Goal: Task Accomplishment & Management: Manage account settings

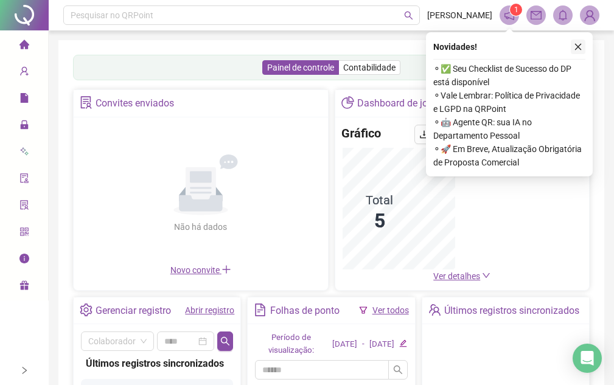
click at [578, 46] on icon "close" at bounding box center [578, 47] width 9 height 9
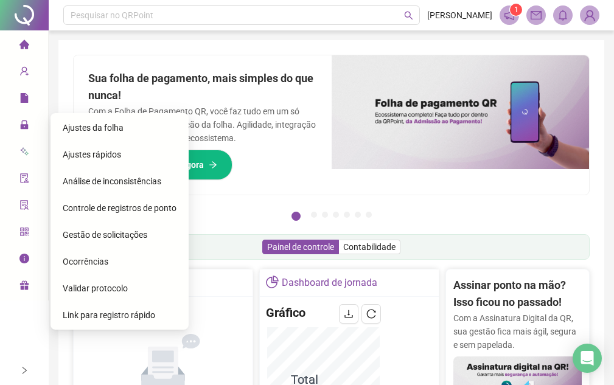
click at [89, 131] on span "Ajustes da folha" at bounding box center [93, 128] width 61 height 10
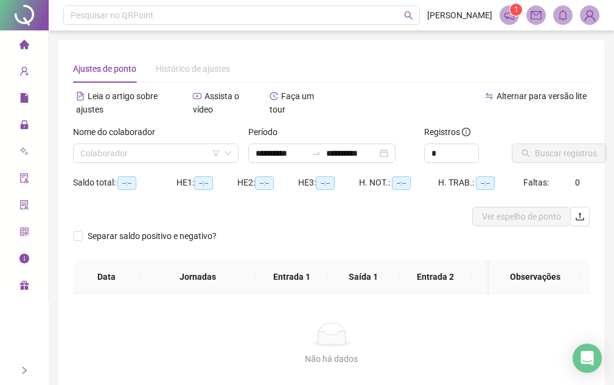
type input "**********"
click at [138, 153] on input "search" at bounding box center [150, 153] width 140 height 18
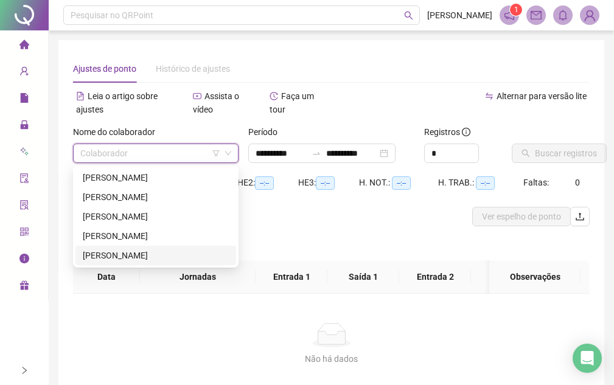
click at [128, 250] on div "[PERSON_NAME]" at bounding box center [156, 255] width 146 height 13
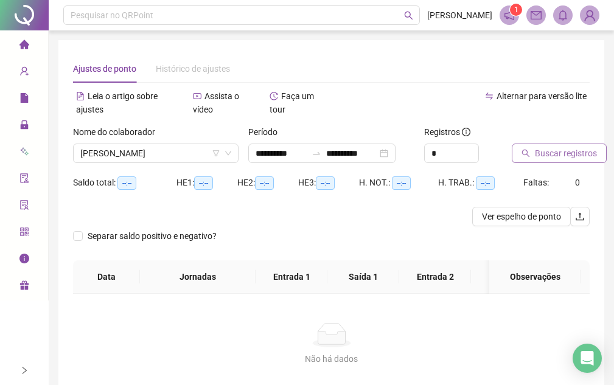
click at [556, 155] on span "Buscar registros" at bounding box center [566, 153] width 62 height 13
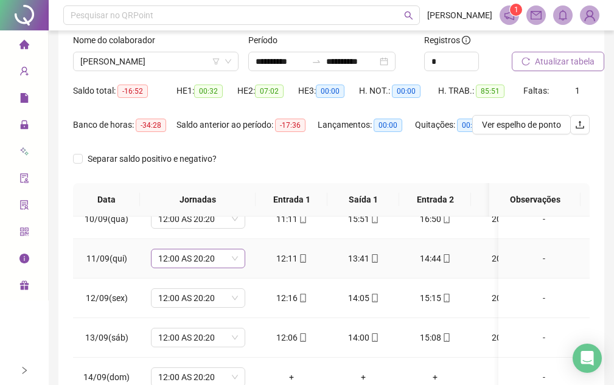
scroll to position [122, 0]
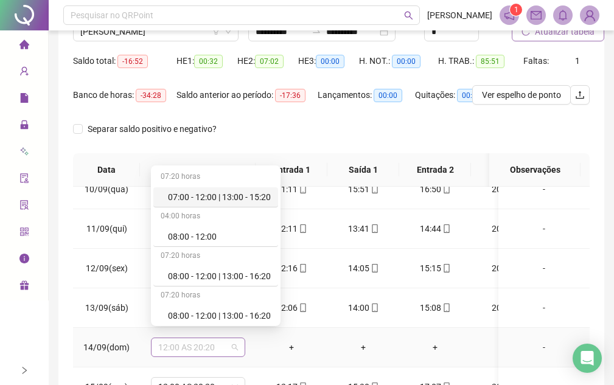
click at [186, 341] on span "12:00 AS 20:20" at bounding box center [198, 347] width 80 height 18
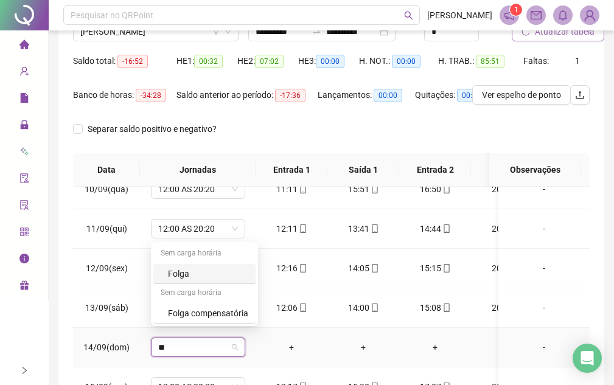
type input "***"
click at [190, 275] on div "Folga" at bounding box center [208, 273] width 80 height 13
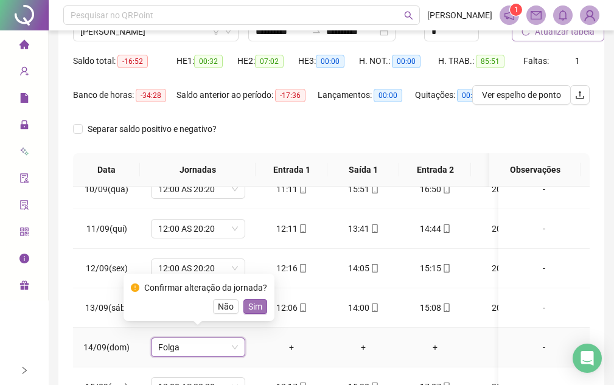
click at [253, 308] on span "Sim" at bounding box center [255, 306] width 14 height 13
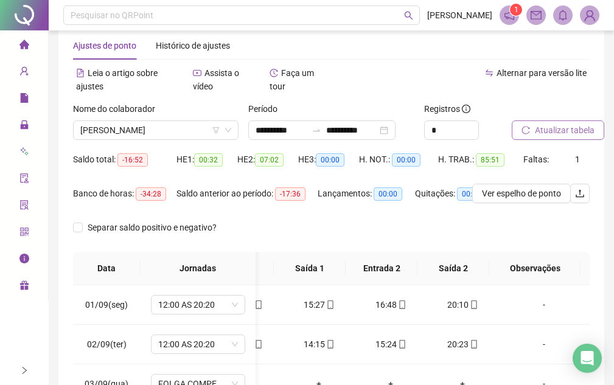
scroll to position [7, 0]
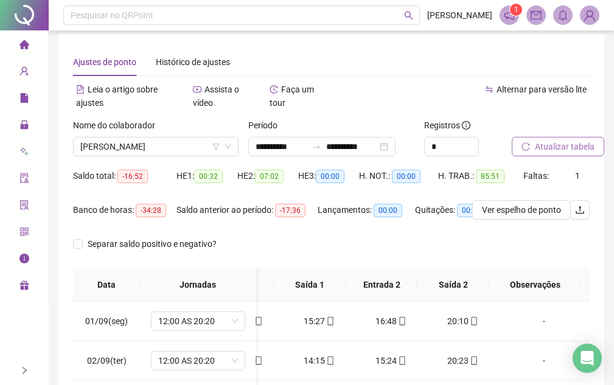
click at [567, 148] on span "Atualizar tabela" at bounding box center [565, 146] width 60 height 13
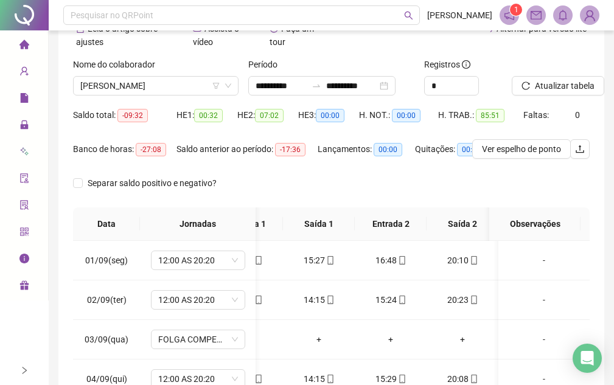
scroll to position [0, 0]
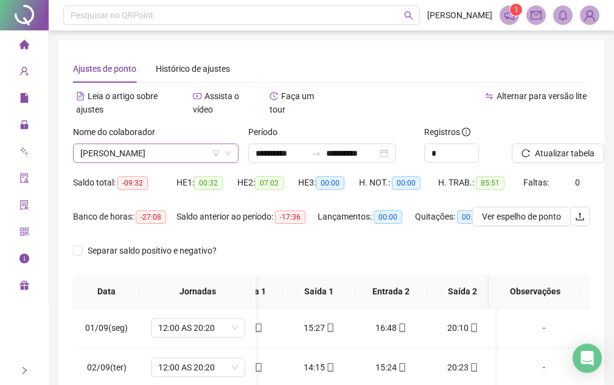
click at [151, 152] on span "[PERSON_NAME]" at bounding box center [155, 153] width 151 height 18
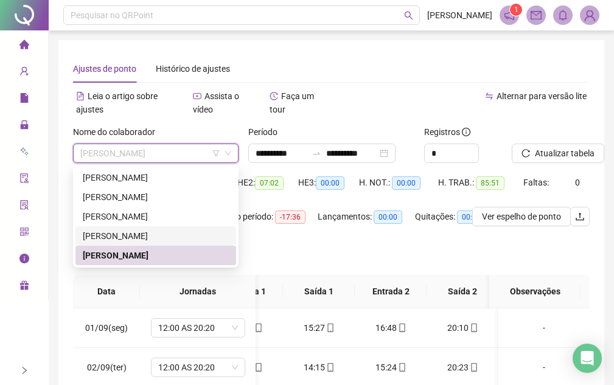
click at [108, 233] on div "[PERSON_NAME]" at bounding box center [156, 235] width 146 height 13
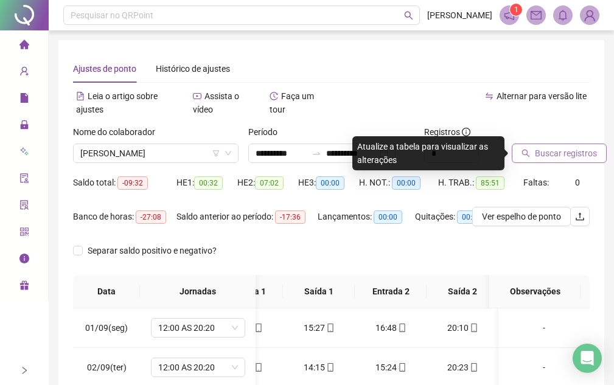
click at [564, 153] on span "Buscar registros" at bounding box center [566, 153] width 62 height 13
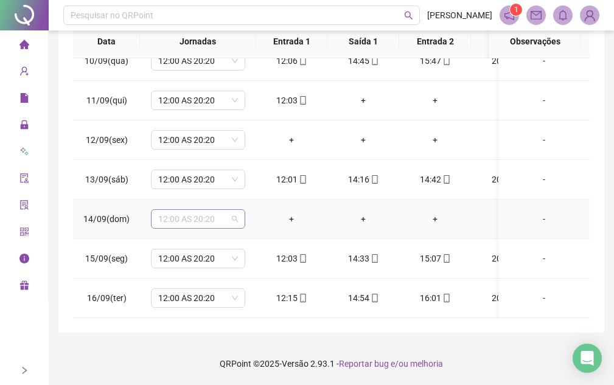
click at [214, 211] on span "12:00 AS 20:20" at bounding box center [198, 219] width 80 height 18
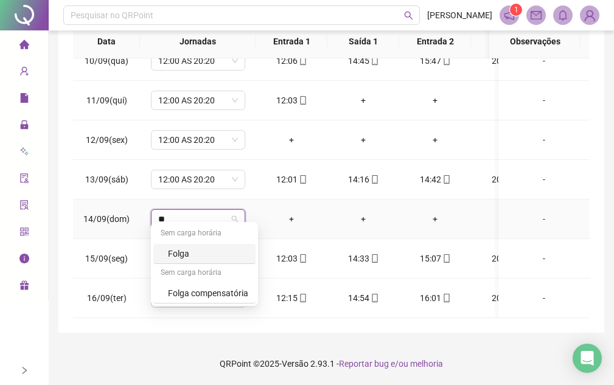
type input "***"
click at [181, 258] on div "Folga" at bounding box center [208, 253] width 80 height 13
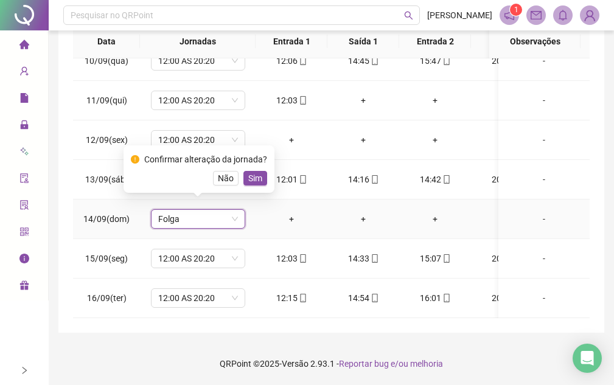
drag, startPoint x: 256, startPoint y: 177, endPoint x: 237, endPoint y: 186, distance: 21.5
click at [256, 175] on span "Sim" at bounding box center [255, 178] width 14 height 13
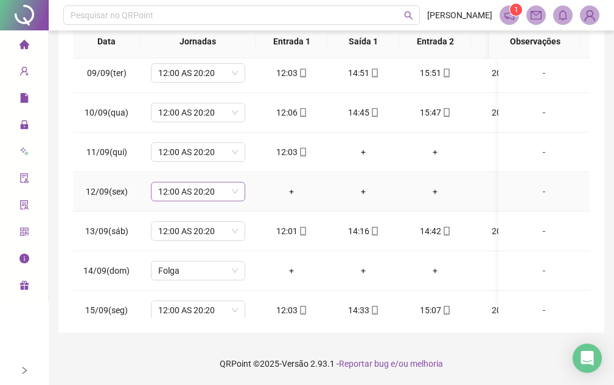
click at [212, 192] on span "12:00 AS 20:20" at bounding box center [198, 192] width 80 height 18
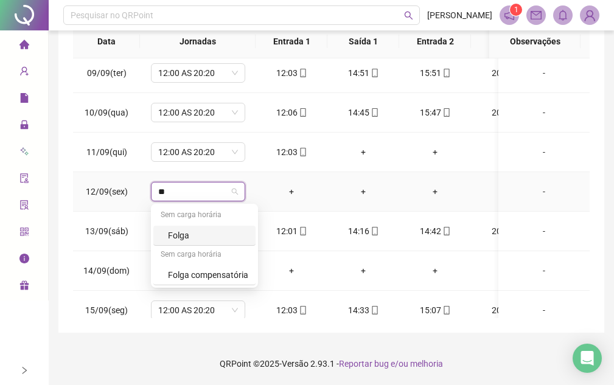
type input "***"
click at [181, 271] on div "Folga compensatória" at bounding box center [208, 274] width 80 height 13
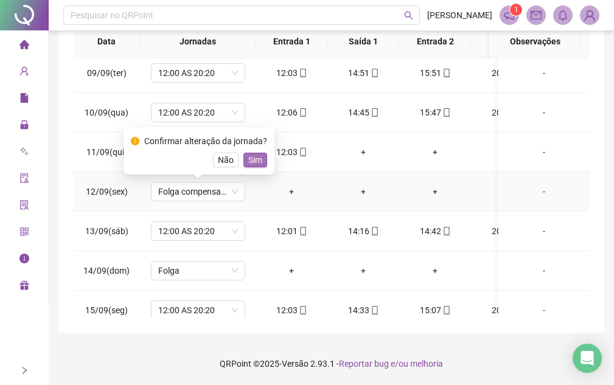
click at [252, 159] on span "Sim" at bounding box center [255, 159] width 14 height 13
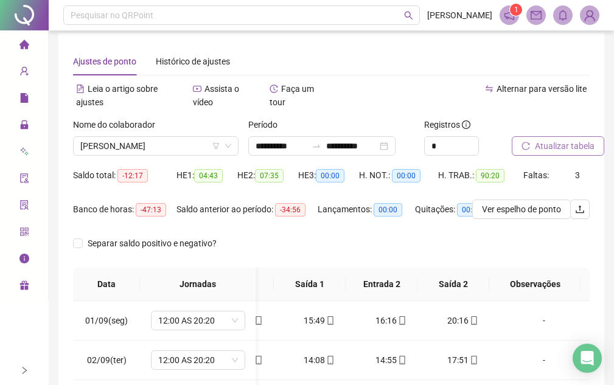
scroll to position [7, 0]
click at [561, 142] on span "Atualizar tabela" at bounding box center [565, 146] width 60 height 13
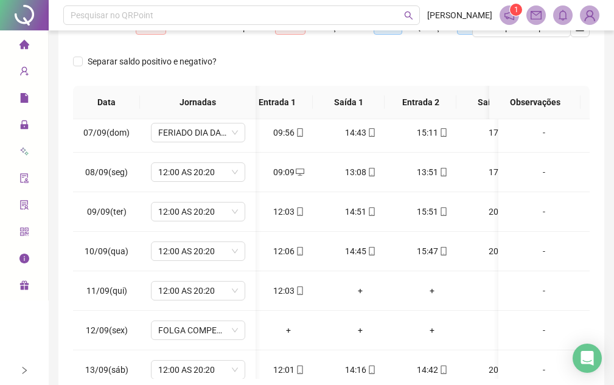
scroll to position [0, 3]
click at [360, 292] on div "+" at bounding box center [360, 290] width 52 height 13
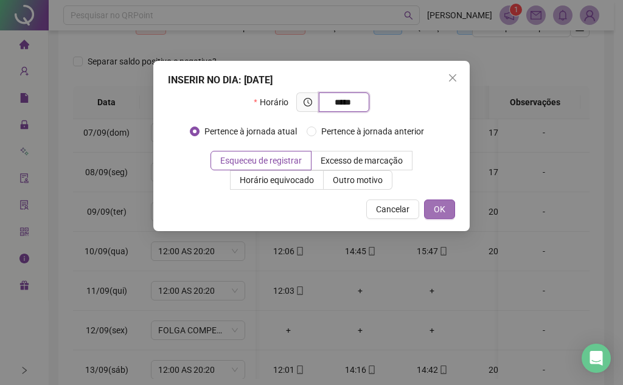
type input "*****"
click at [441, 211] on span "OK" at bounding box center [440, 209] width 12 height 13
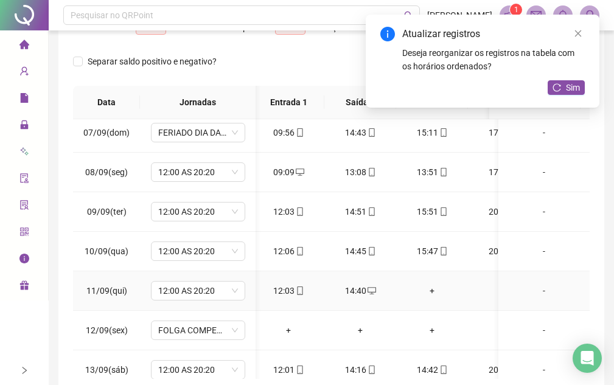
click at [433, 290] on div "+" at bounding box center [432, 290] width 52 height 13
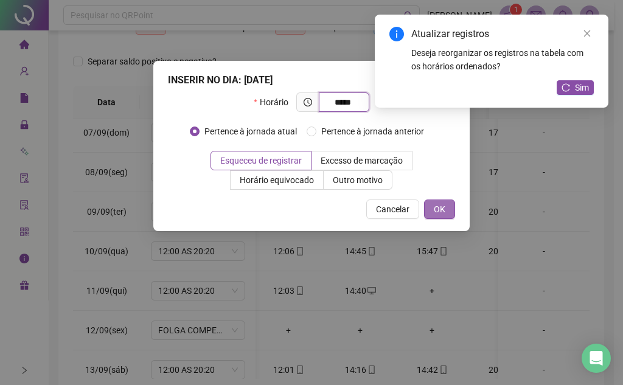
type input "*****"
click at [435, 206] on span "OK" at bounding box center [440, 209] width 12 height 13
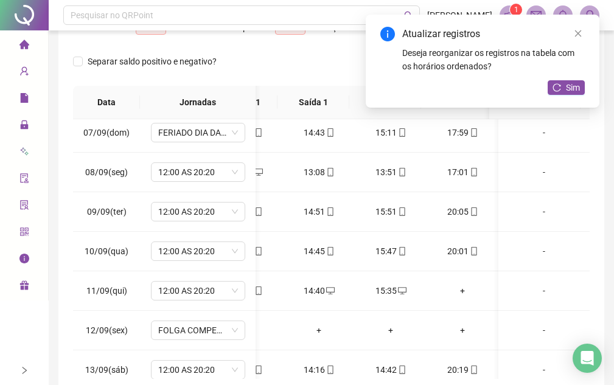
scroll to position [0, 54]
click at [454, 292] on div "+" at bounding box center [462, 290] width 52 height 13
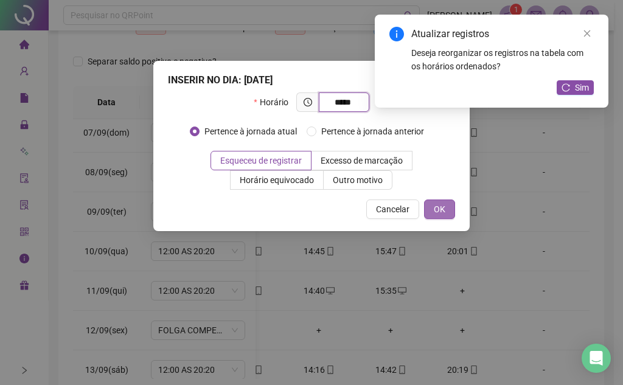
type input "*****"
click at [446, 212] on button "OK" at bounding box center [439, 209] width 31 height 19
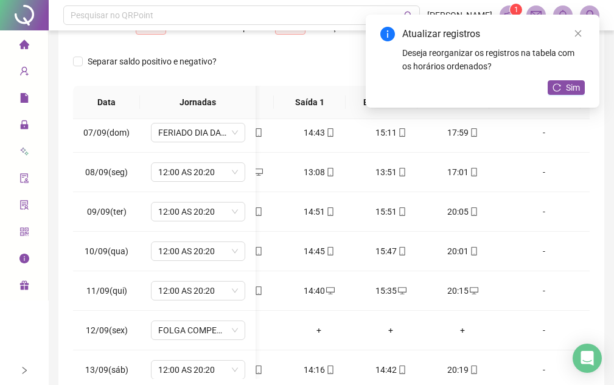
scroll to position [243, 44]
click at [574, 91] on span "Sim" at bounding box center [573, 87] width 14 height 13
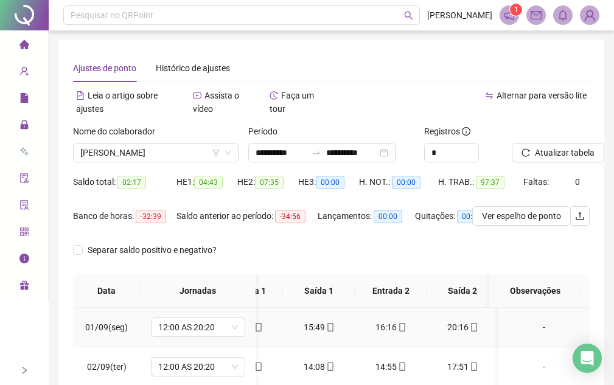
scroll to position [0, 0]
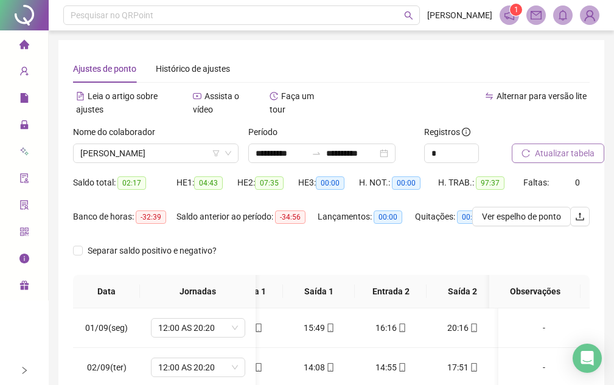
click at [564, 153] on span "Atualizar tabela" at bounding box center [565, 153] width 60 height 13
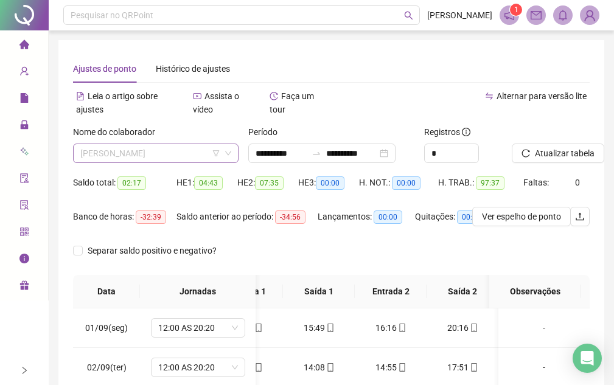
click at [124, 150] on span "[PERSON_NAME]" at bounding box center [155, 153] width 151 height 18
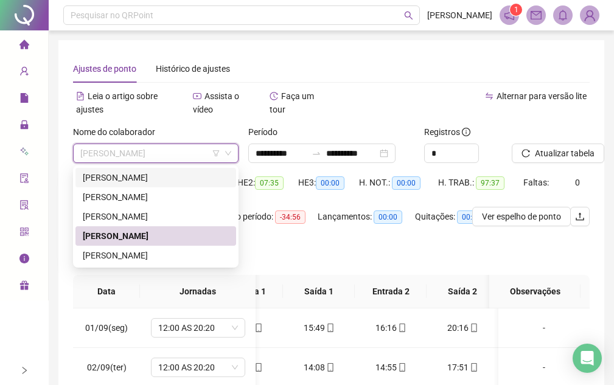
click at [130, 182] on div "[PERSON_NAME]" at bounding box center [156, 177] width 146 height 13
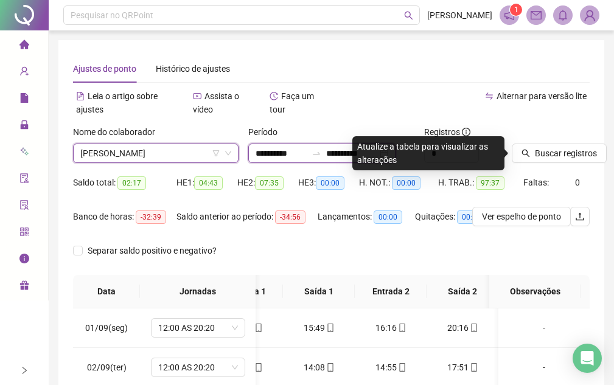
click at [257, 153] on input "**********" at bounding box center [281, 153] width 51 height 13
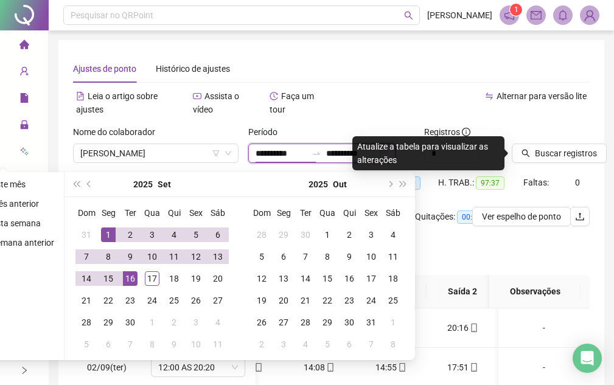
type input "**********"
click at [106, 234] on div "1" at bounding box center [108, 235] width 15 height 15
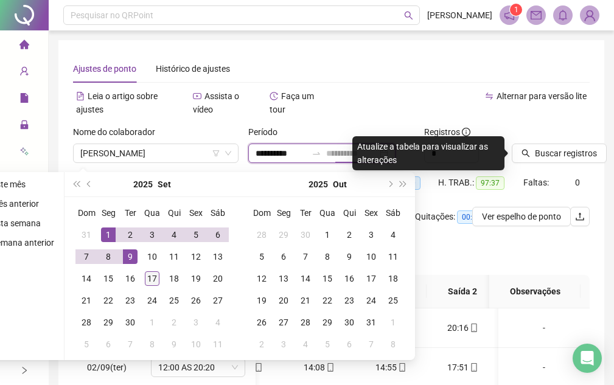
type input "**********"
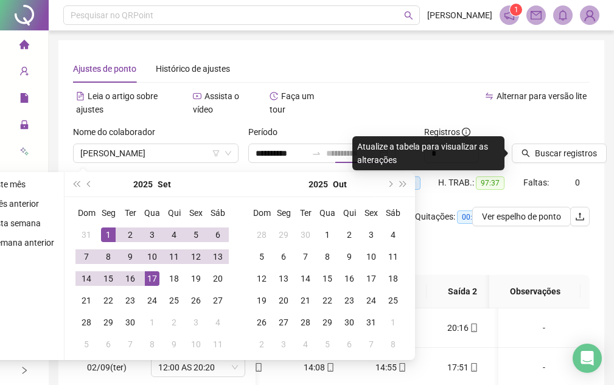
click at [150, 279] on div "17" at bounding box center [152, 278] width 15 height 15
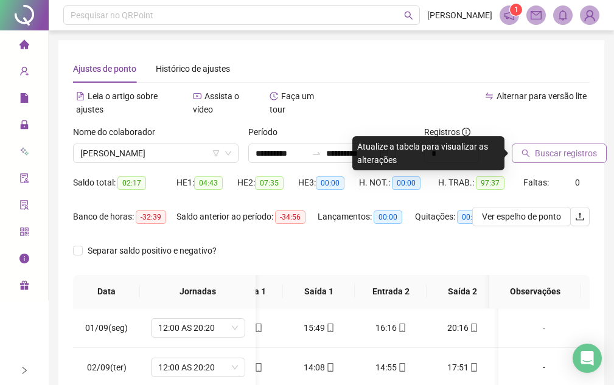
click at [556, 153] on span "Buscar registros" at bounding box center [566, 153] width 62 height 13
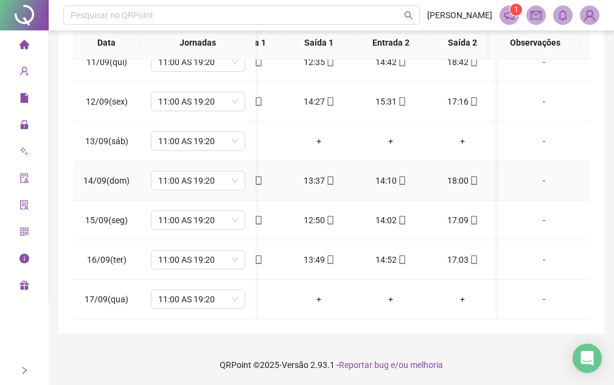
scroll to position [250, 0]
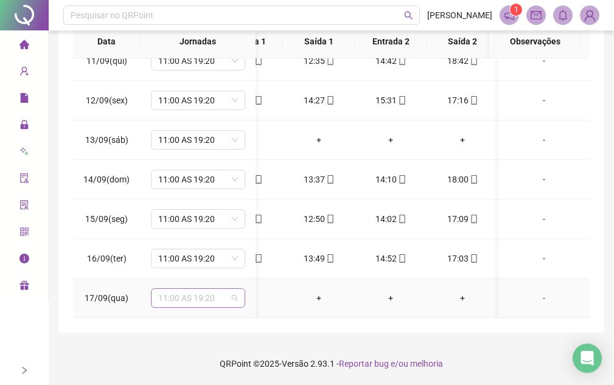
click at [208, 290] on span "11:00 AS 19:20" at bounding box center [198, 298] width 80 height 18
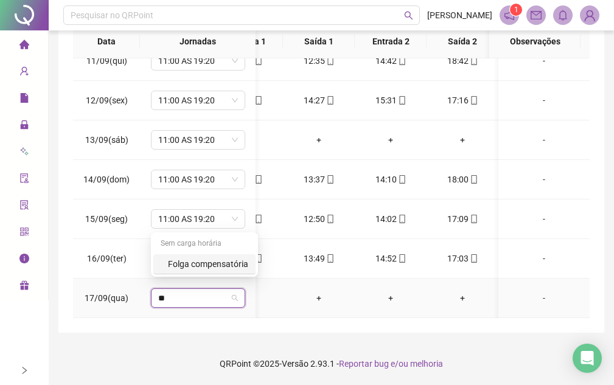
type input "***"
click at [214, 261] on div "Folga compensatória" at bounding box center [208, 263] width 80 height 13
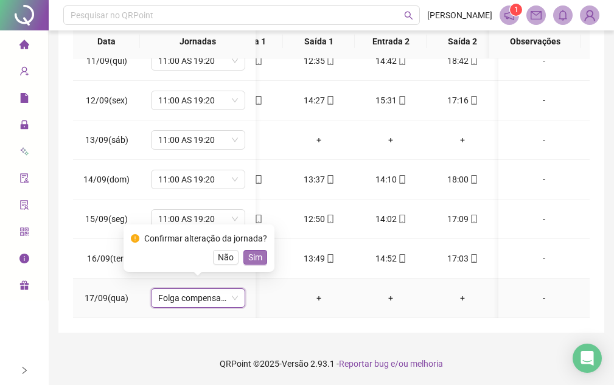
click at [257, 258] on span "Sim" at bounding box center [255, 257] width 14 height 13
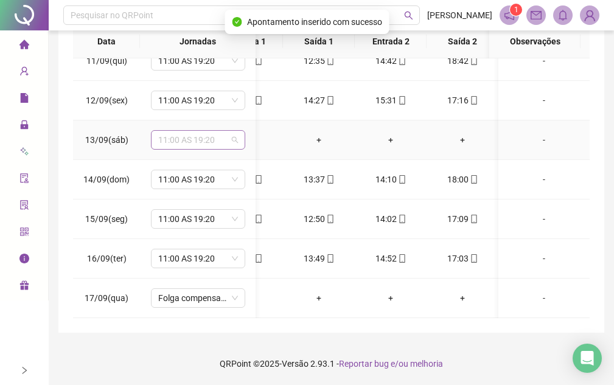
click at [191, 131] on span "11:00 AS 19:20" at bounding box center [198, 140] width 80 height 18
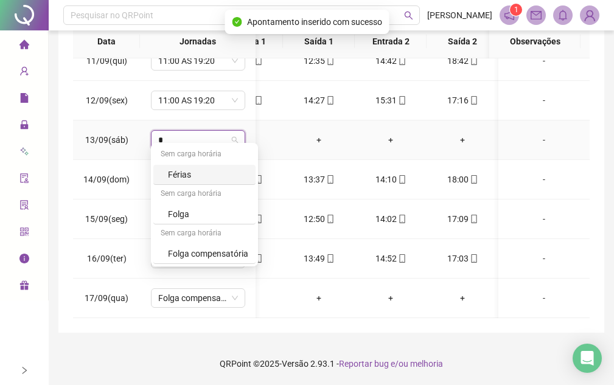
type input "**"
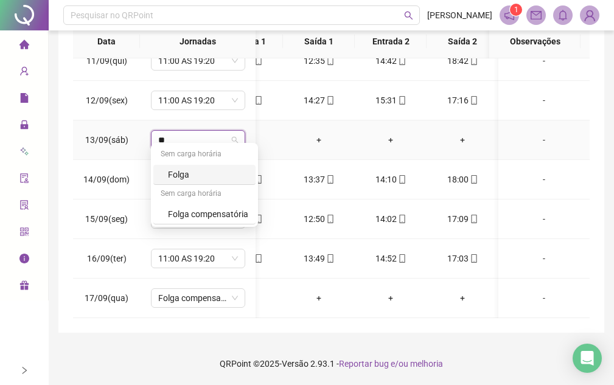
click at [178, 175] on div "Folga" at bounding box center [208, 174] width 80 height 13
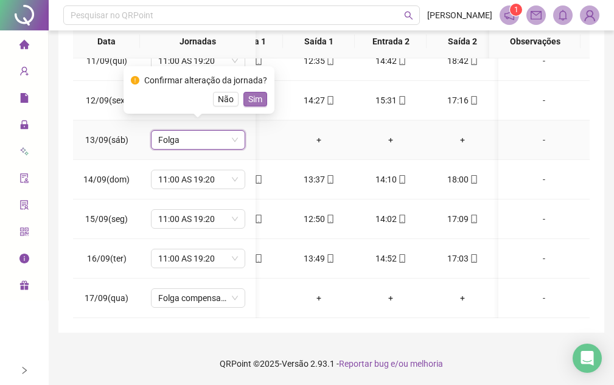
click at [259, 94] on span "Sim" at bounding box center [255, 99] width 14 height 13
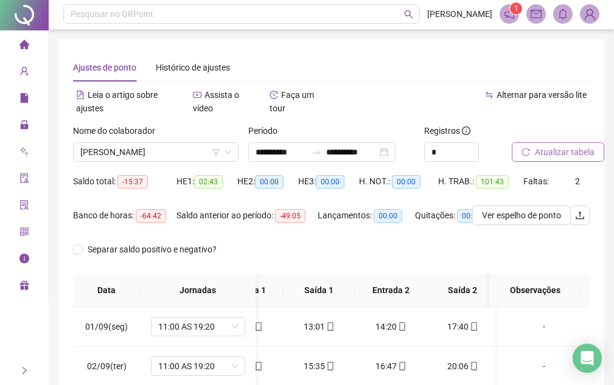
scroll to position [0, 0]
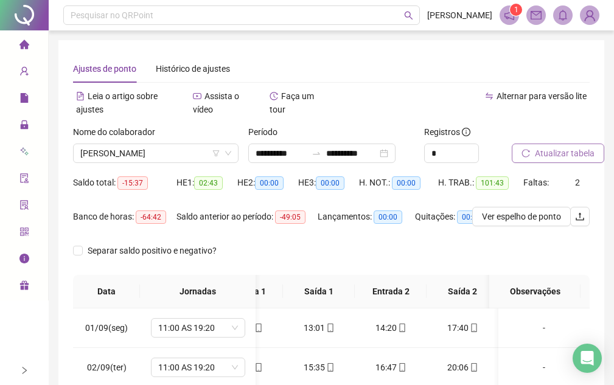
click at [565, 154] on span "Atualizar tabela" at bounding box center [565, 153] width 60 height 13
